Goal: Task Accomplishment & Management: Use online tool/utility

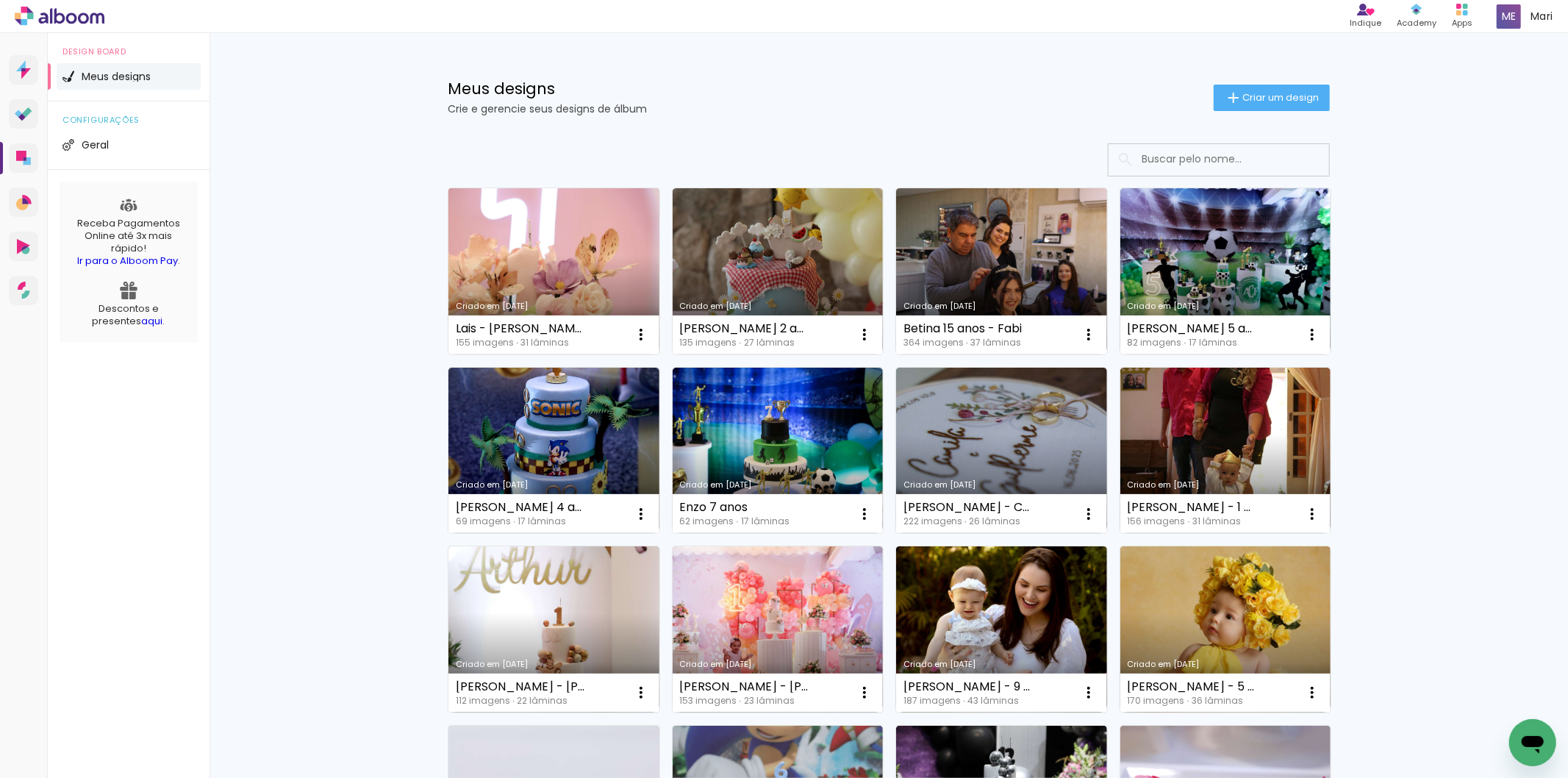
click at [563, 210] on link "Criado em [DATE]" at bounding box center [554, 272] width 211 height 166
